Goal: Find specific page/section: Find specific page/section

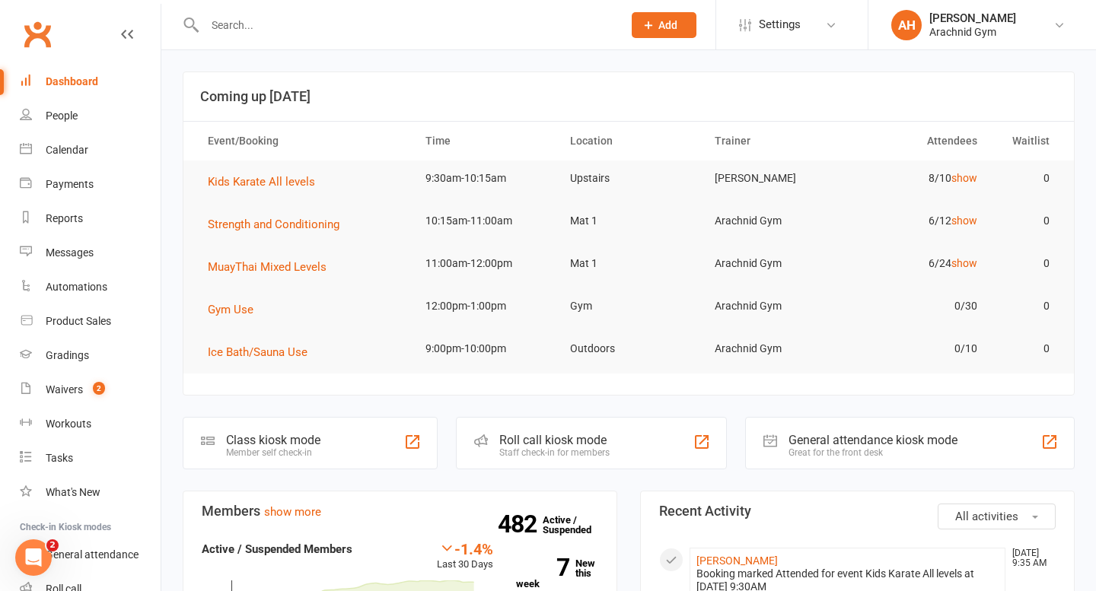
click at [443, 27] on input "text" at bounding box center [406, 24] width 412 height 21
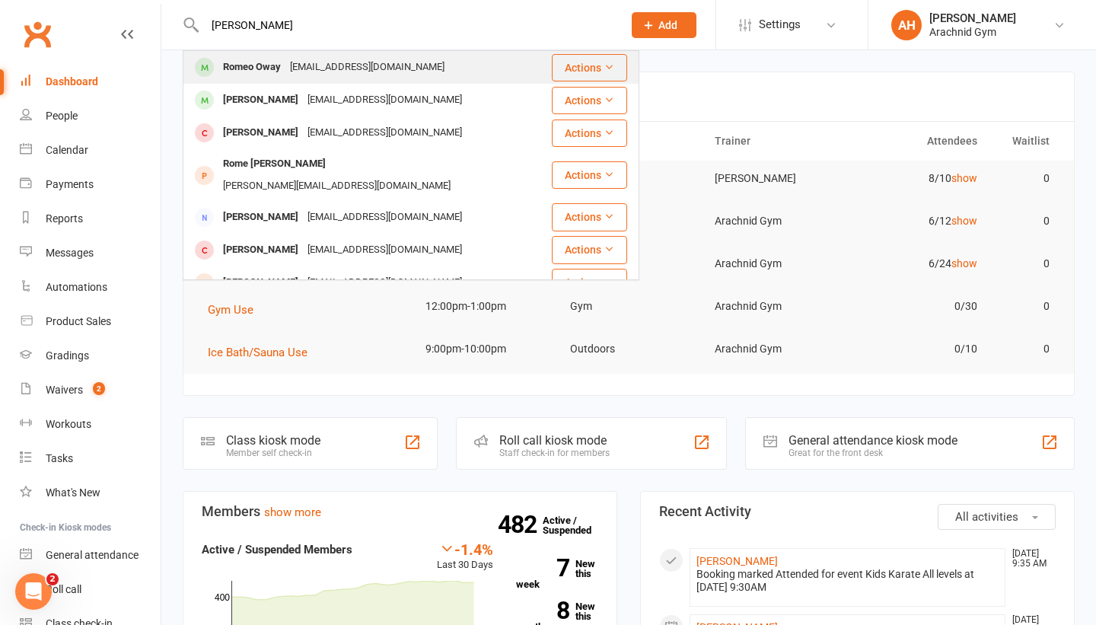
type input "[PERSON_NAME]"
click at [254, 70] on div "Romeo Oway" at bounding box center [251, 67] width 67 height 22
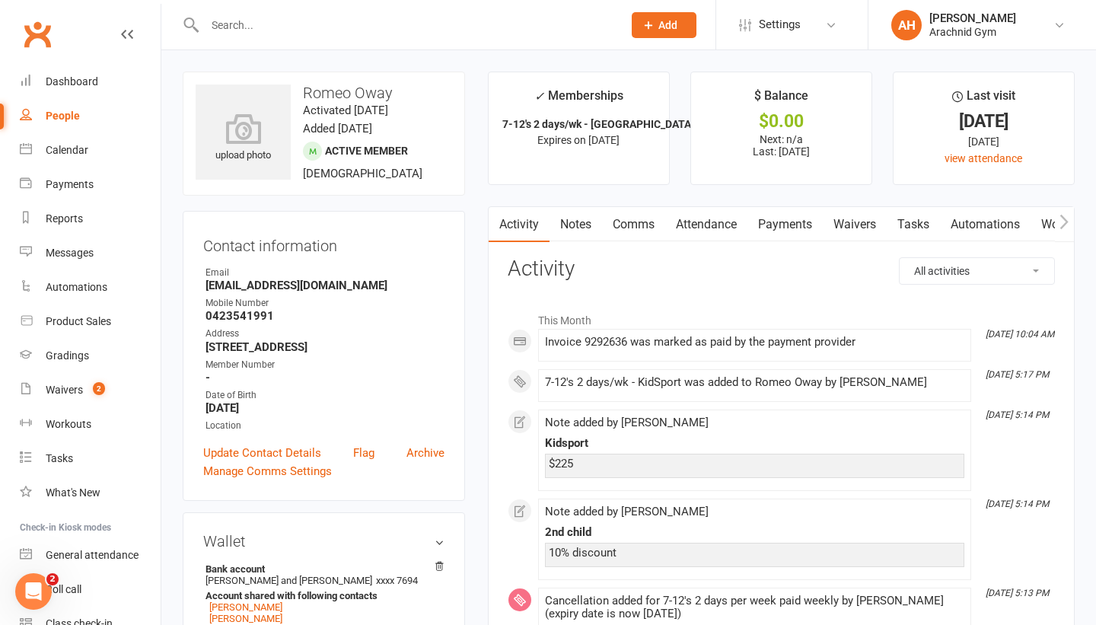
click at [790, 229] on link "Payments" at bounding box center [784, 224] width 75 height 35
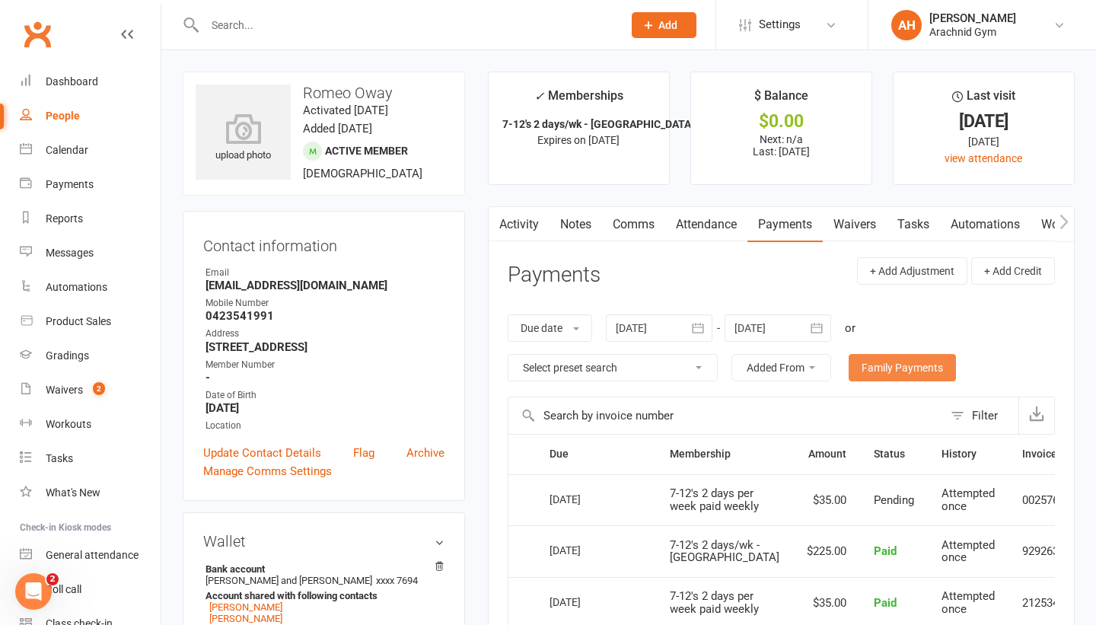
click at [871, 365] on link "Family Payments" at bounding box center [902, 367] width 107 height 27
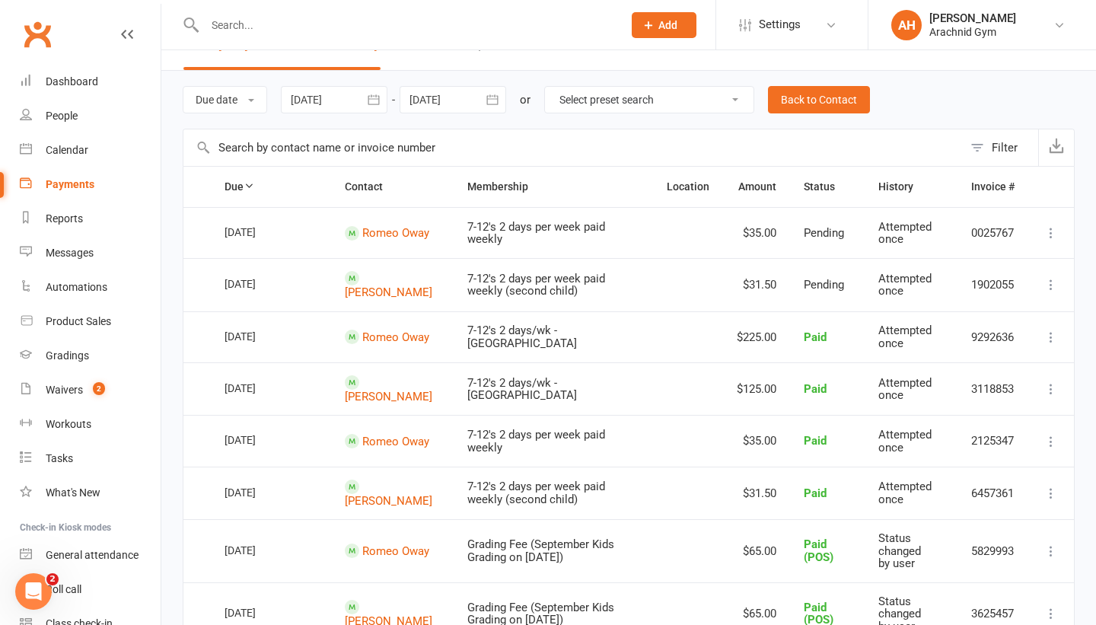
scroll to position [27, 0]
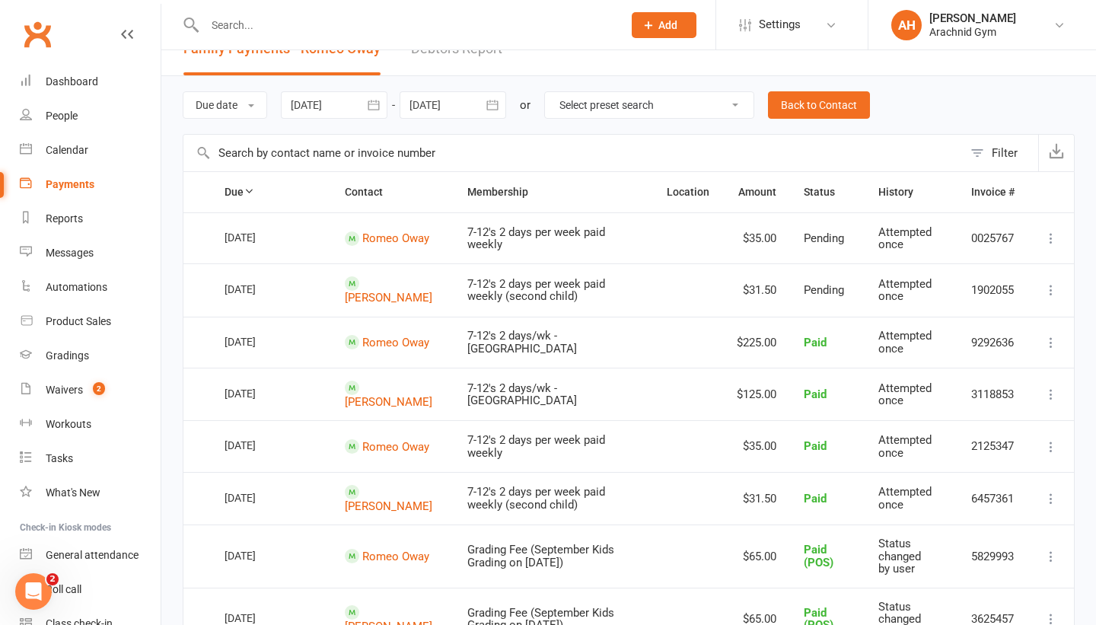
click at [1048, 291] on icon at bounding box center [1050, 289] width 15 height 15
click at [358, 33] on input "text" at bounding box center [406, 24] width 412 height 21
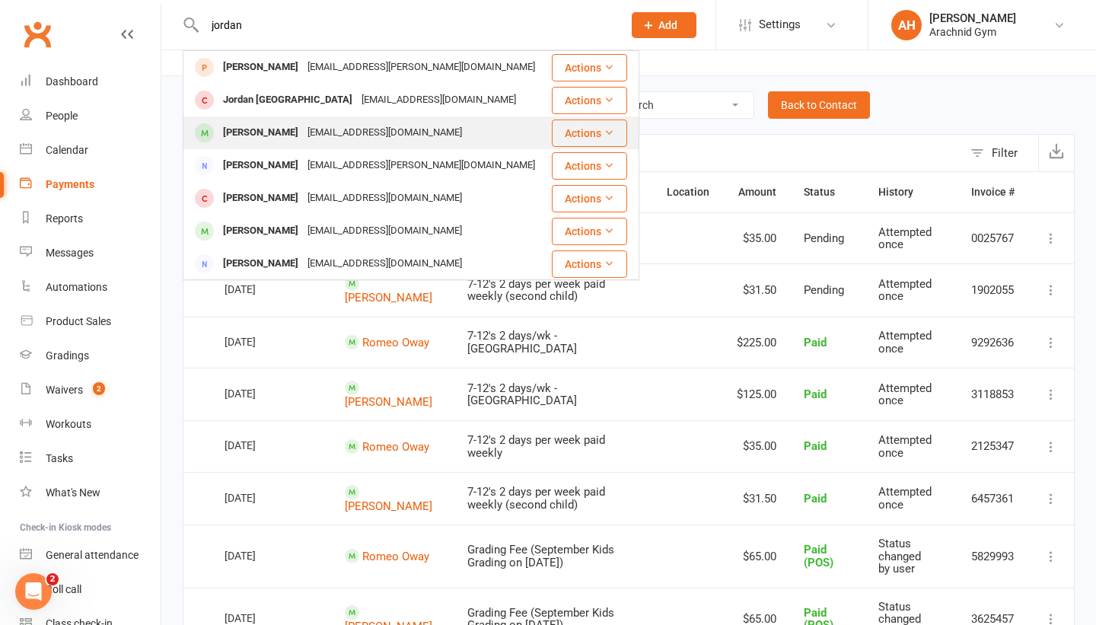
type input "jordan"
click at [288, 141] on div "[PERSON_NAME]" at bounding box center [260, 133] width 84 height 22
